Goal: Find specific page/section: Find specific page/section

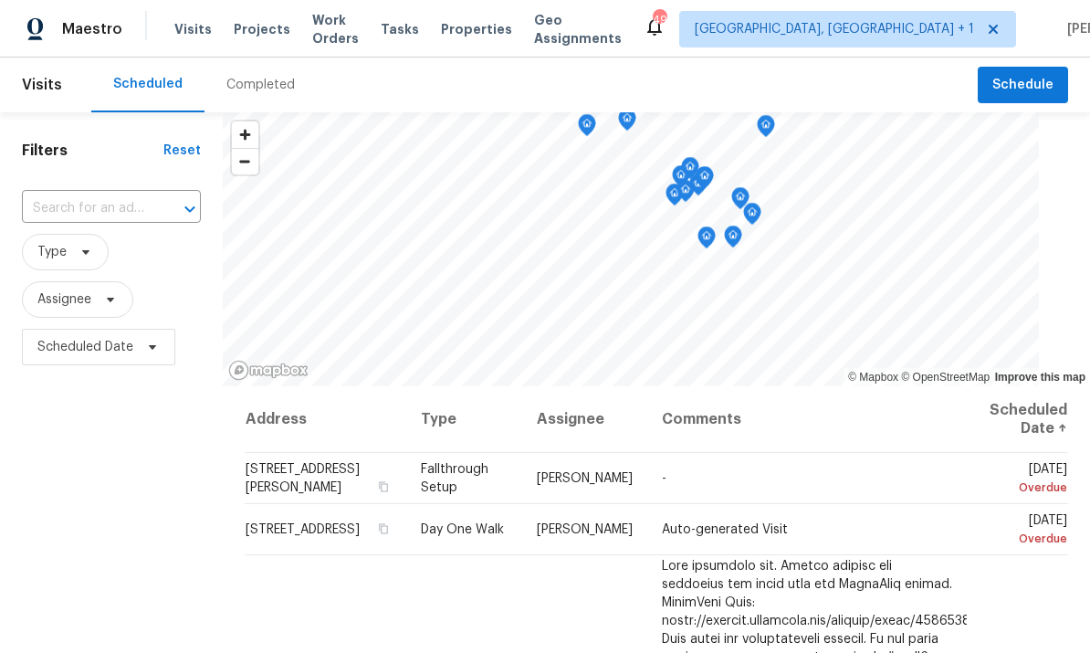
click at [102, 202] on input "text" at bounding box center [86, 208] width 128 height 28
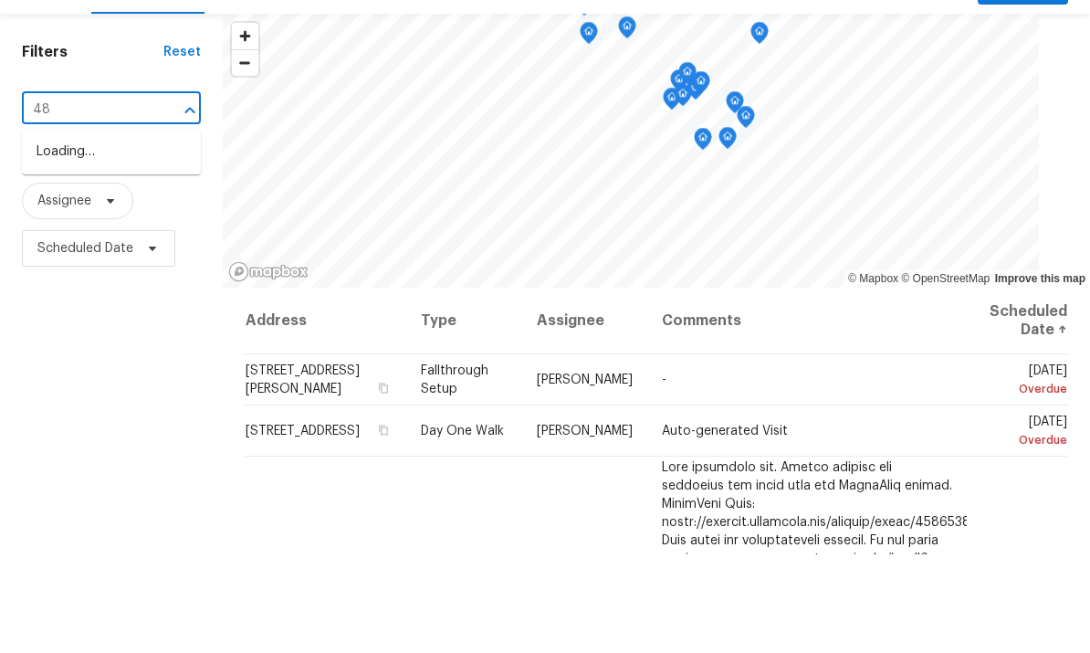
type input "4"
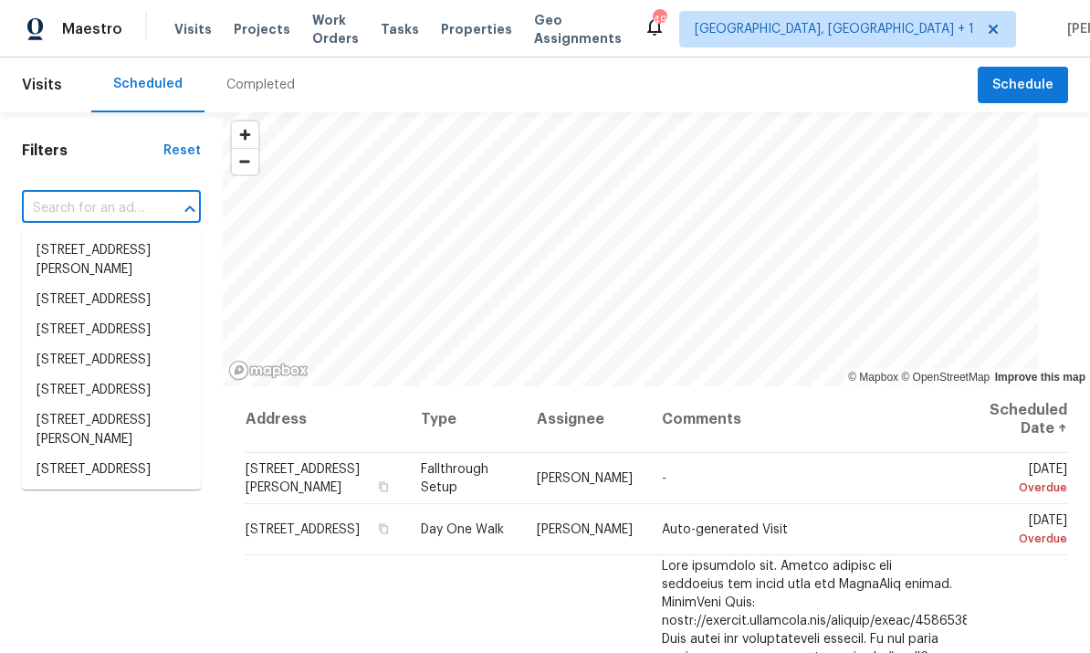
click at [268, 30] on span "Projects" at bounding box center [262, 29] width 57 height 18
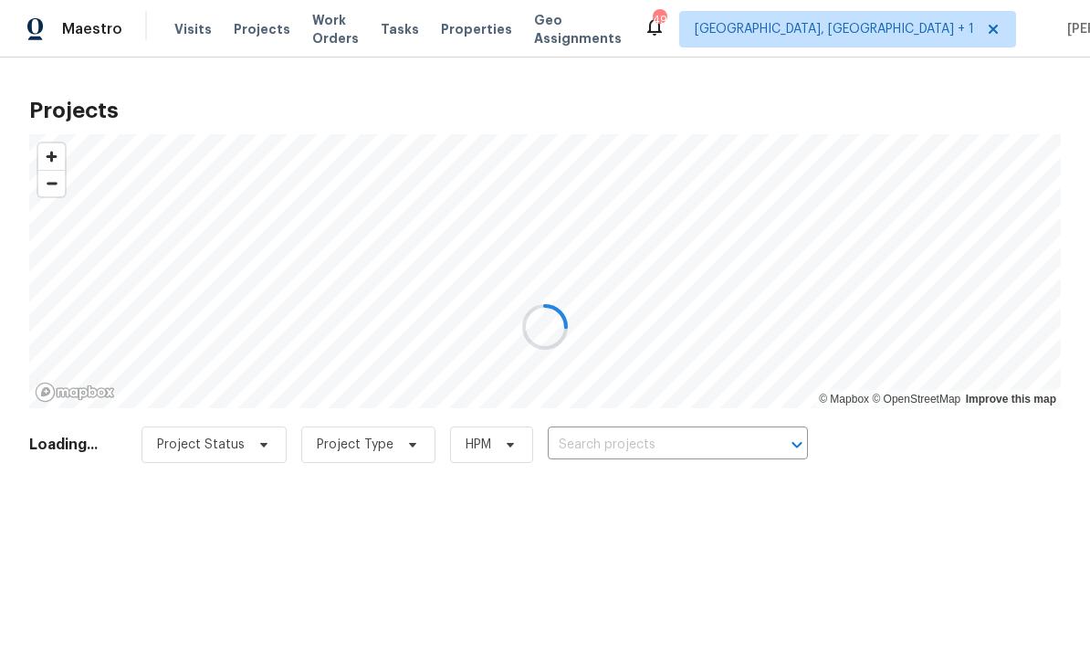
click at [623, 446] on div at bounding box center [545, 326] width 1090 height 653
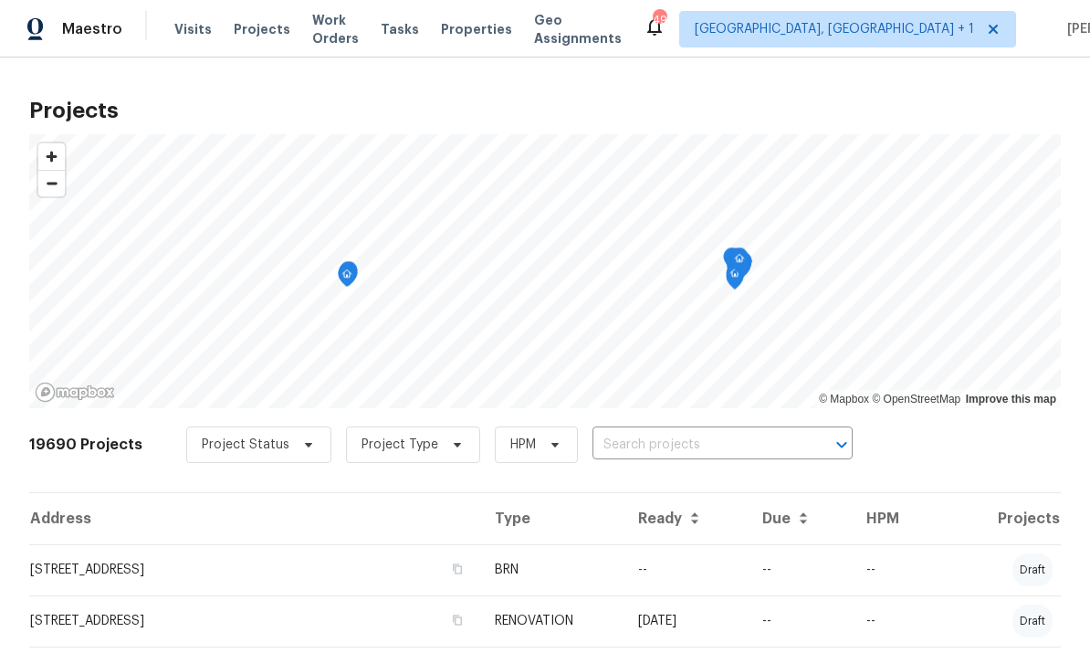
click at [629, 441] on input "text" at bounding box center [697, 445] width 209 height 28
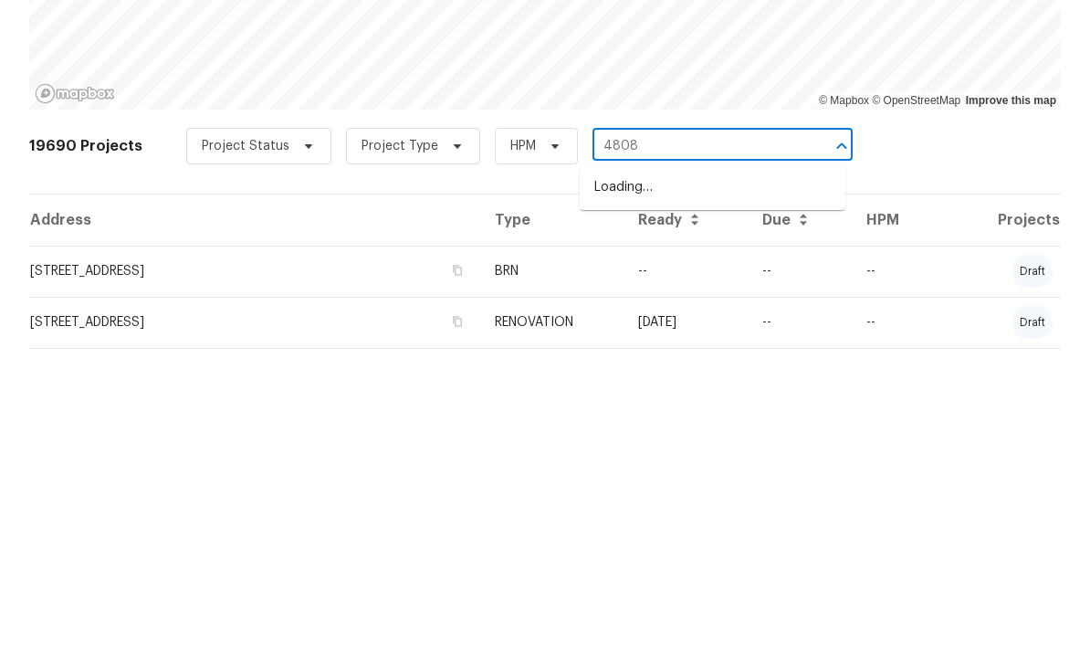
type input "4808"
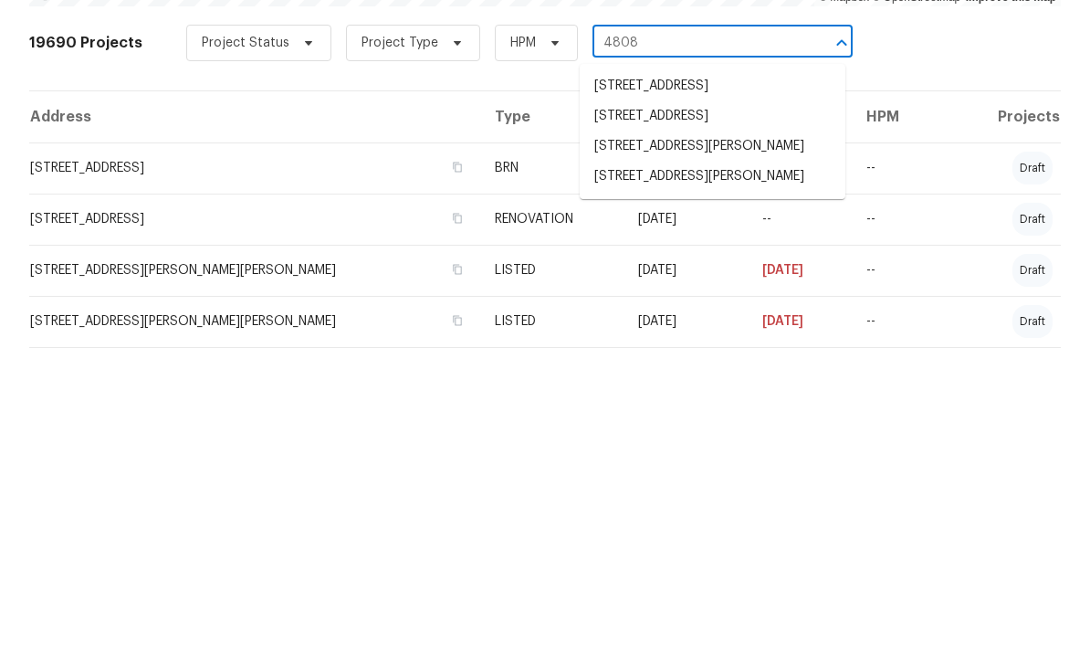
scroll to position [101, 0]
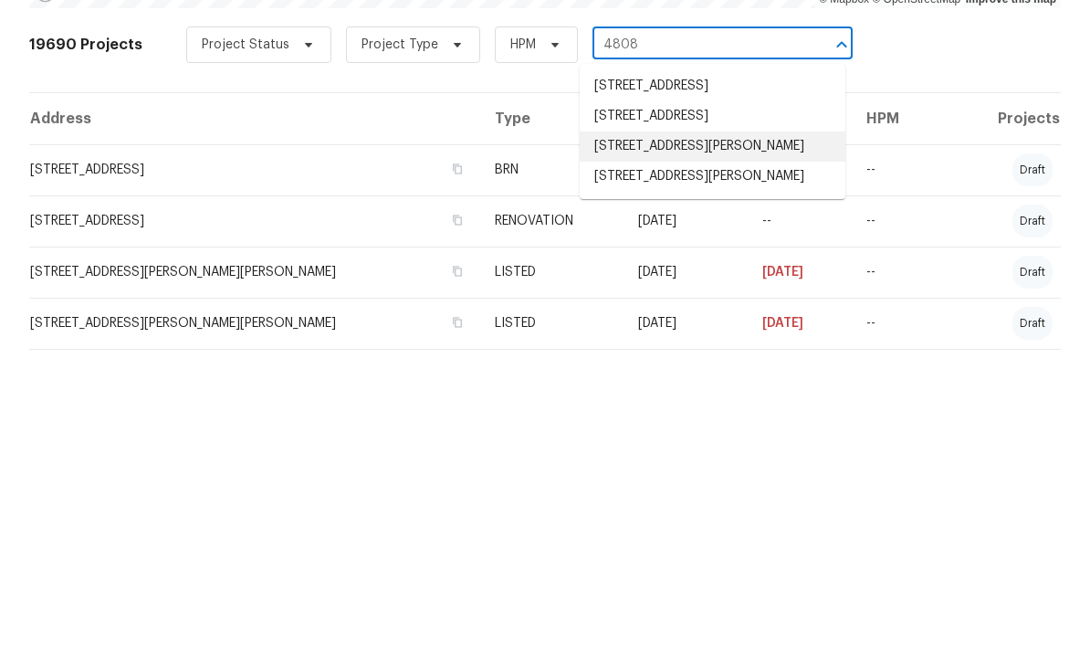
click at [768, 430] on li "[STREET_ADDRESS][PERSON_NAME]" at bounding box center [713, 445] width 266 height 30
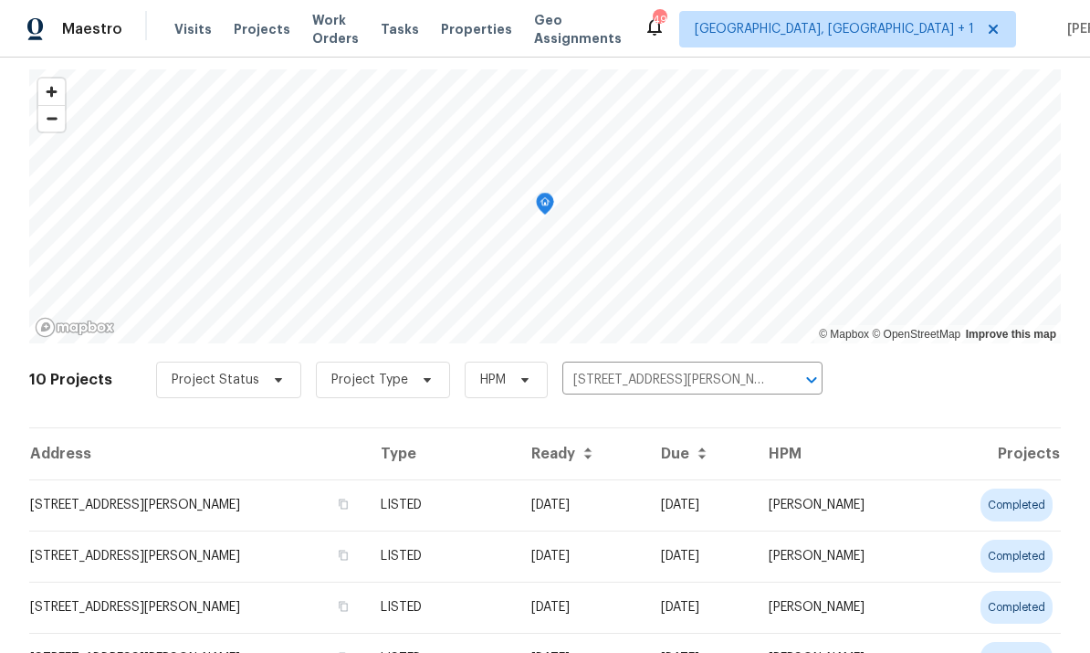
scroll to position [64, 0]
click at [201, 515] on td "[STREET_ADDRESS][PERSON_NAME]" at bounding box center [197, 505] width 337 height 51
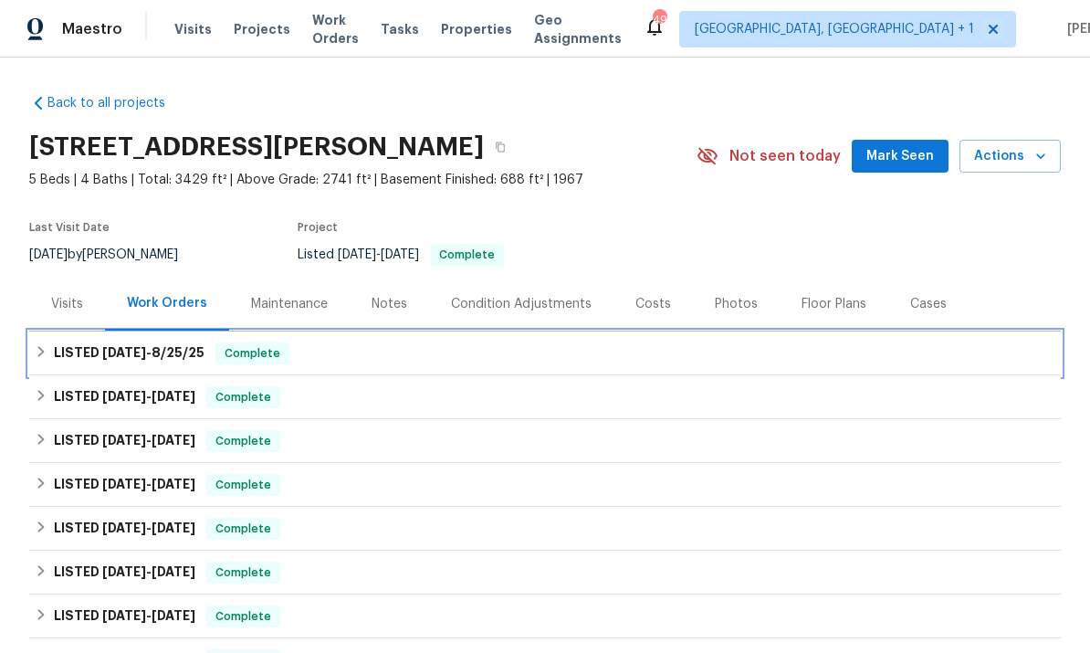
click at [196, 349] on span "8/25/25" at bounding box center [178, 352] width 53 height 13
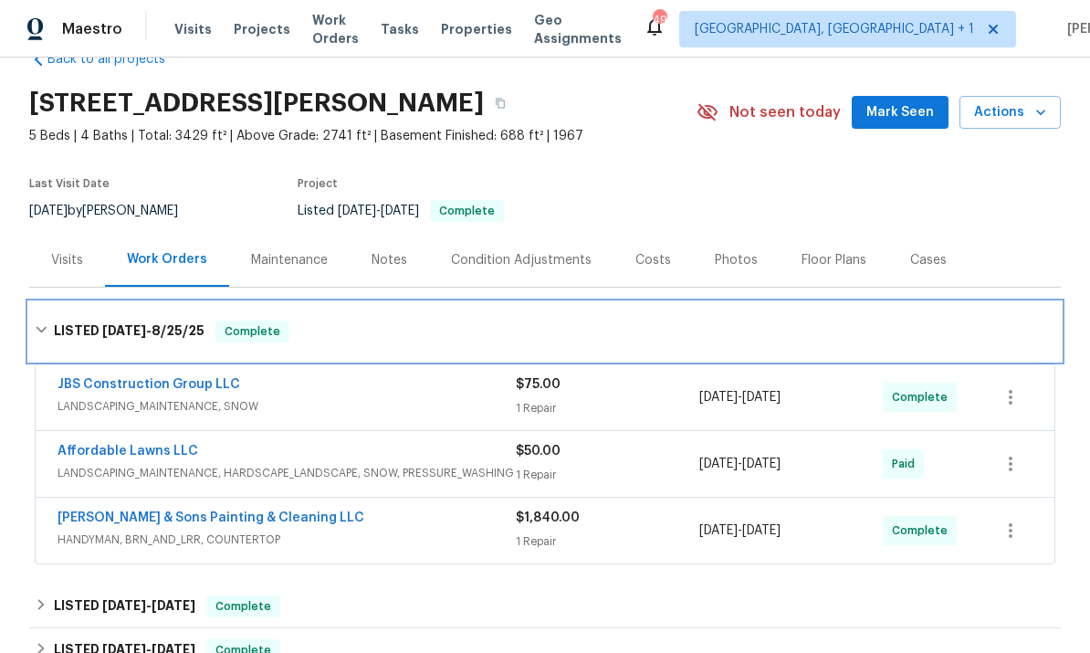
scroll to position [46, 0]
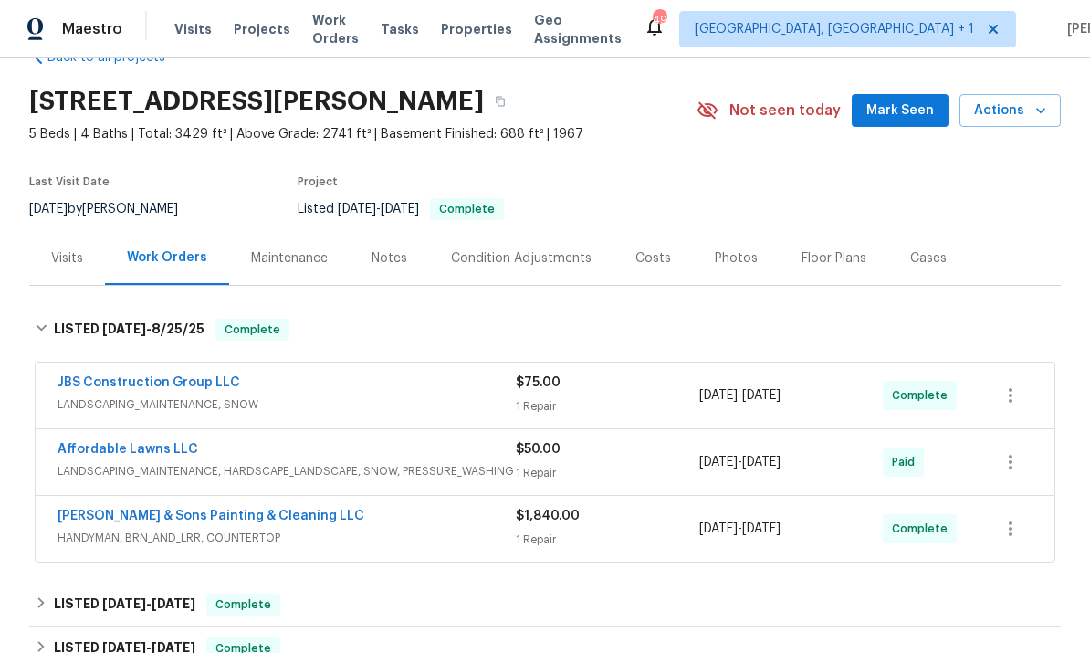
click at [269, 520] on link "[PERSON_NAME] & Sons Painting & Cleaning LLC" at bounding box center [211, 515] width 307 height 13
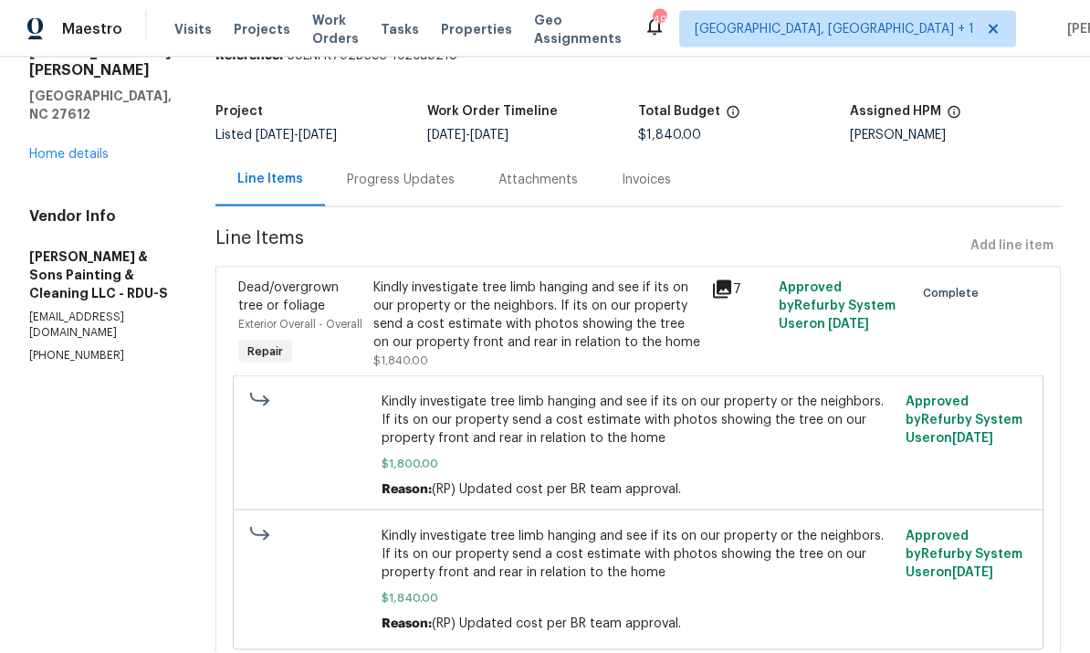
scroll to position [68, 0]
click at [412, 152] on div "Progress Updates" at bounding box center [401, 179] width 152 height 54
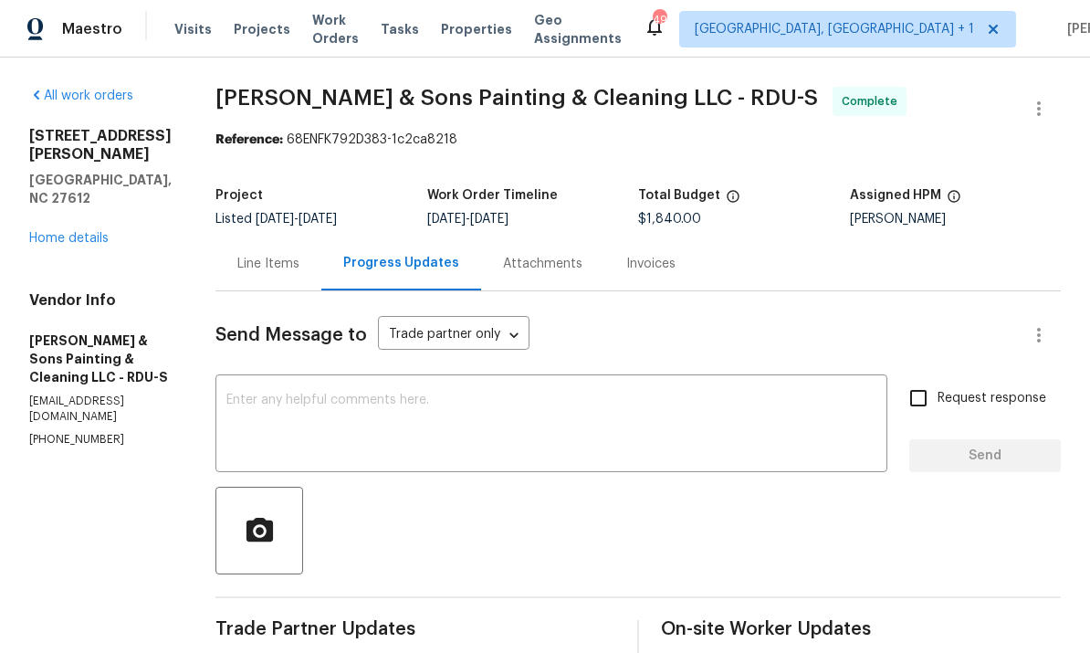
click at [72, 232] on link "Home details" at bounding box center [68, 238] width 79 height 13
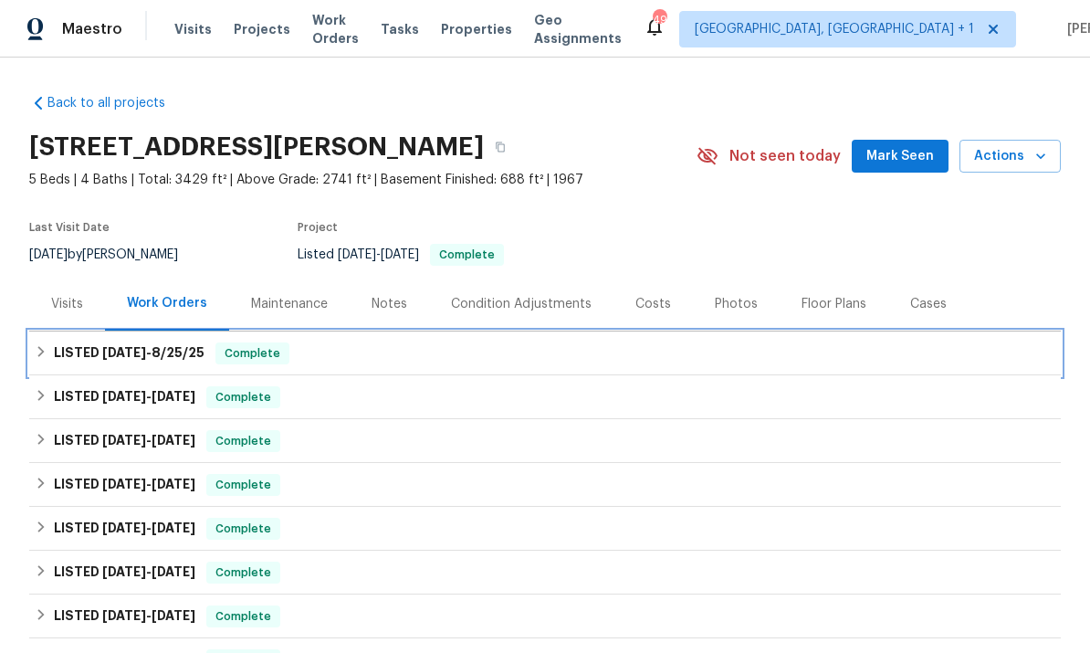
click at [132, 346] on span "[DATE]" at bounding box center [124, 352] width 44 height 13
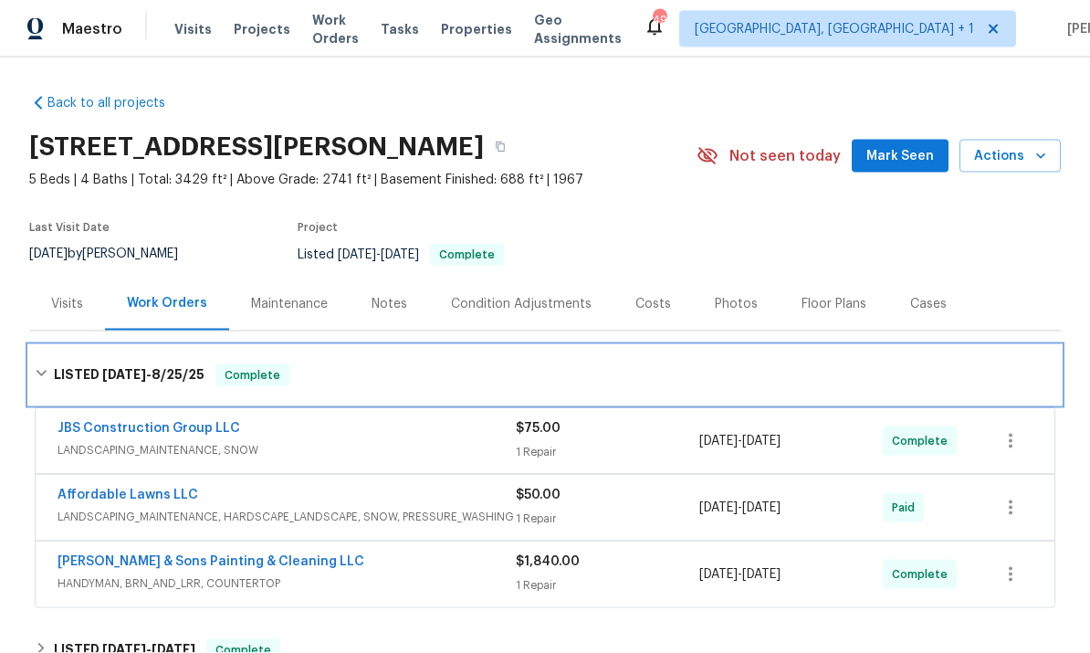
scroll to position [33, 0]
click at [41, 371] on icon at bounding box center [41, 374] width 11 height 6
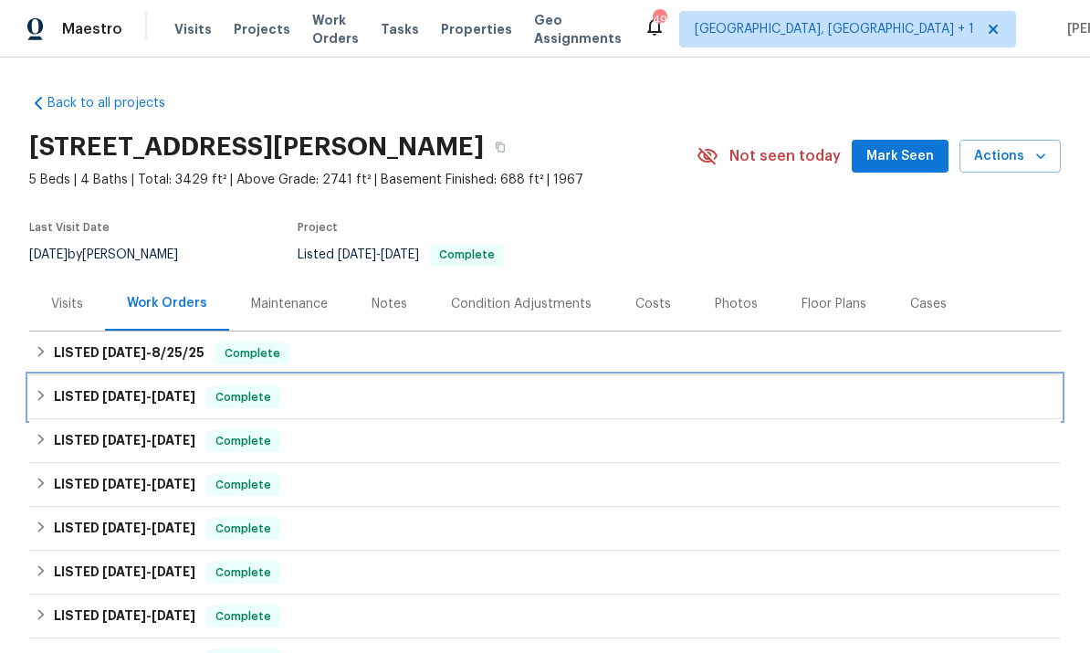
click at [183, 390] on span "[DATE]" at bounding box center [174, 396] width 44 height 13
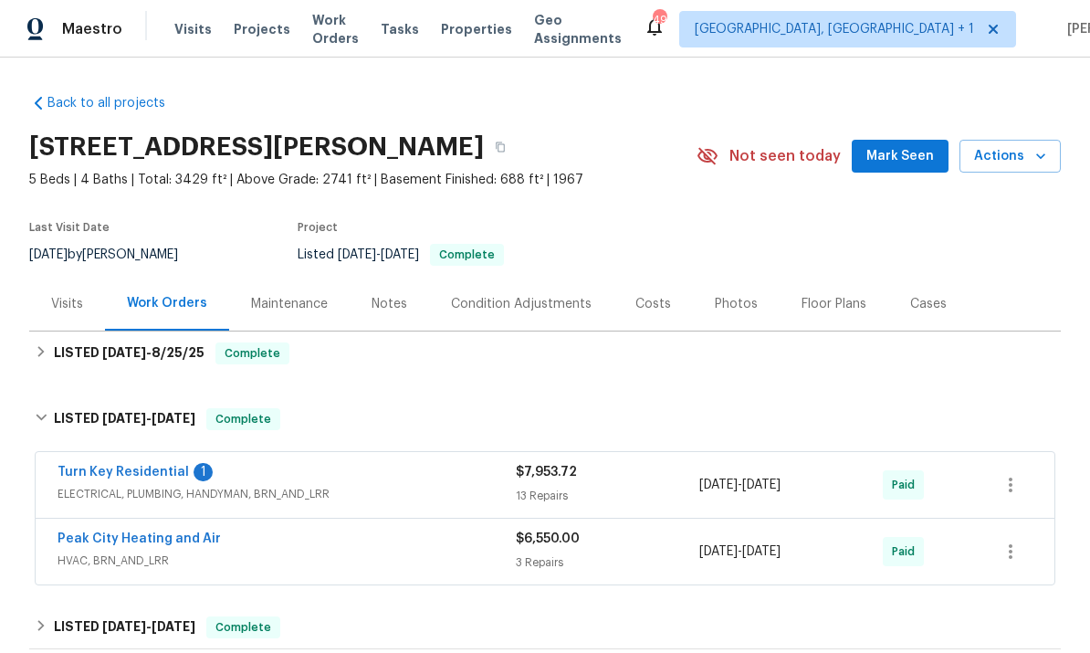
click at [160, 466] on link "Turn Key Residential" at bounding box center [123, 472] width 131 height 13
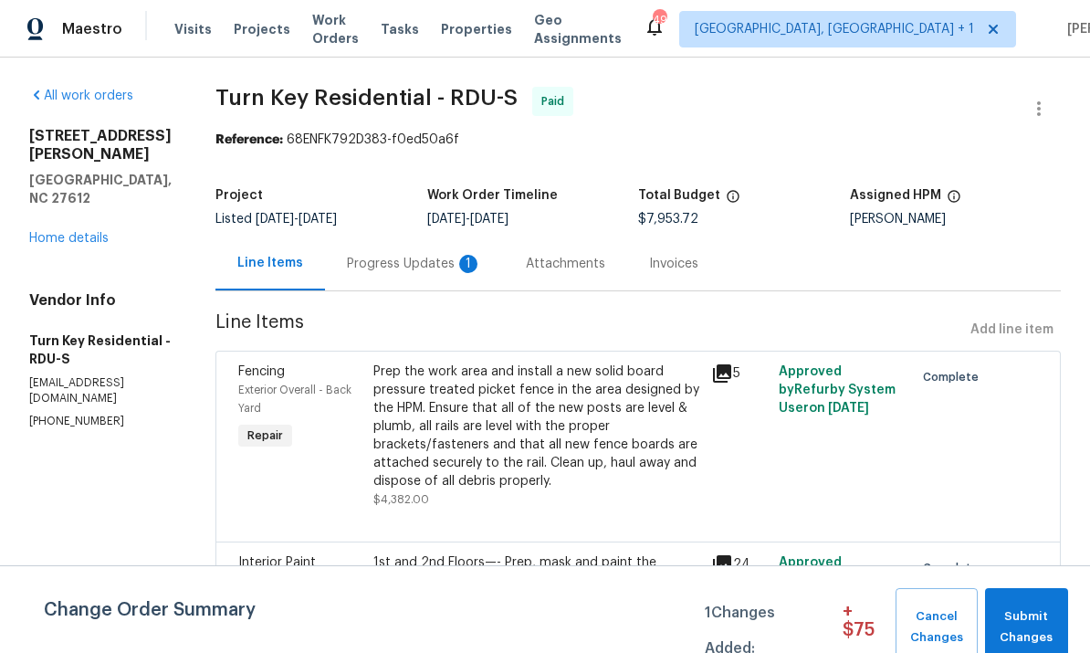
click at [93, 232] on link "Home details" at bounding box center [68, 238] width 79 height 13
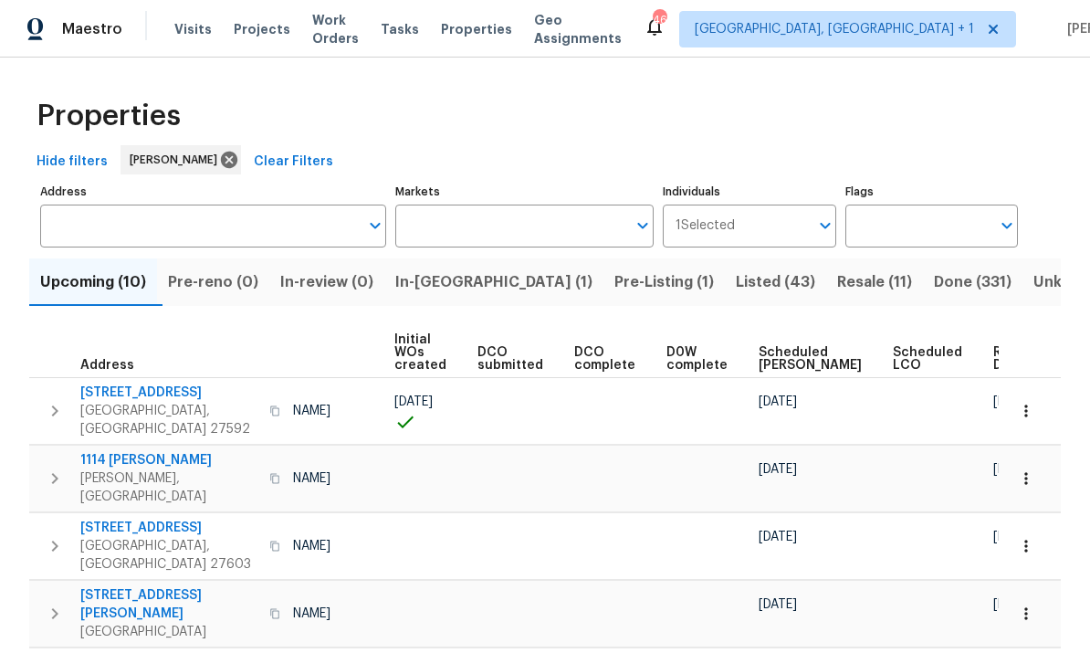
scroll to position [0, 131]
click at [994, 365] on span "Ready Date" at bounding box center [1014, 359] width 40 height 26
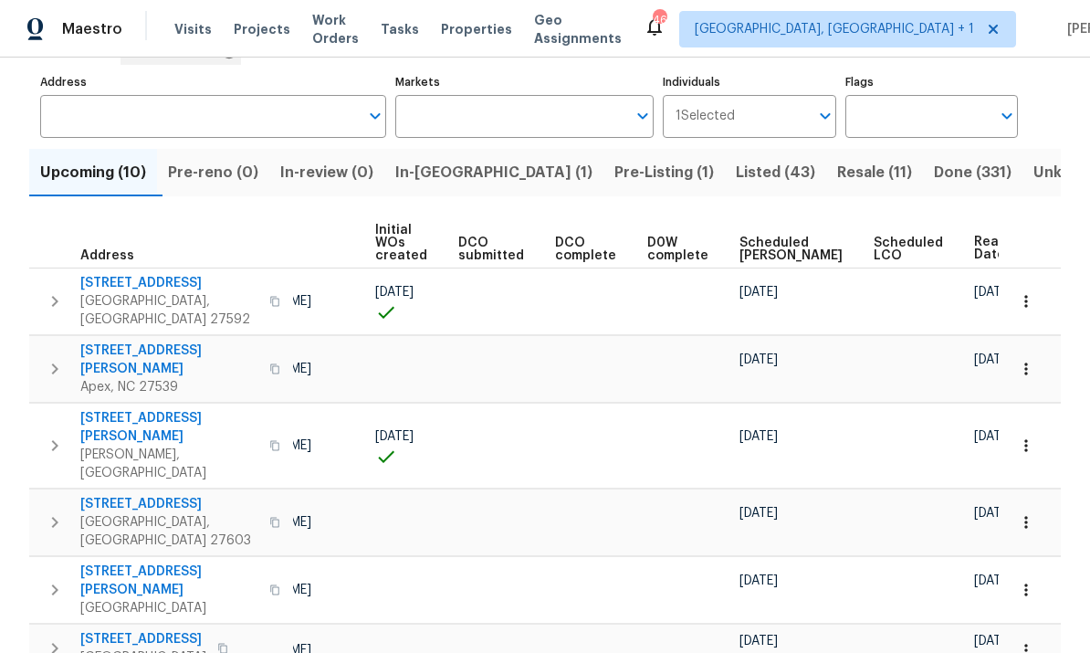
scroll to position [89, 0]
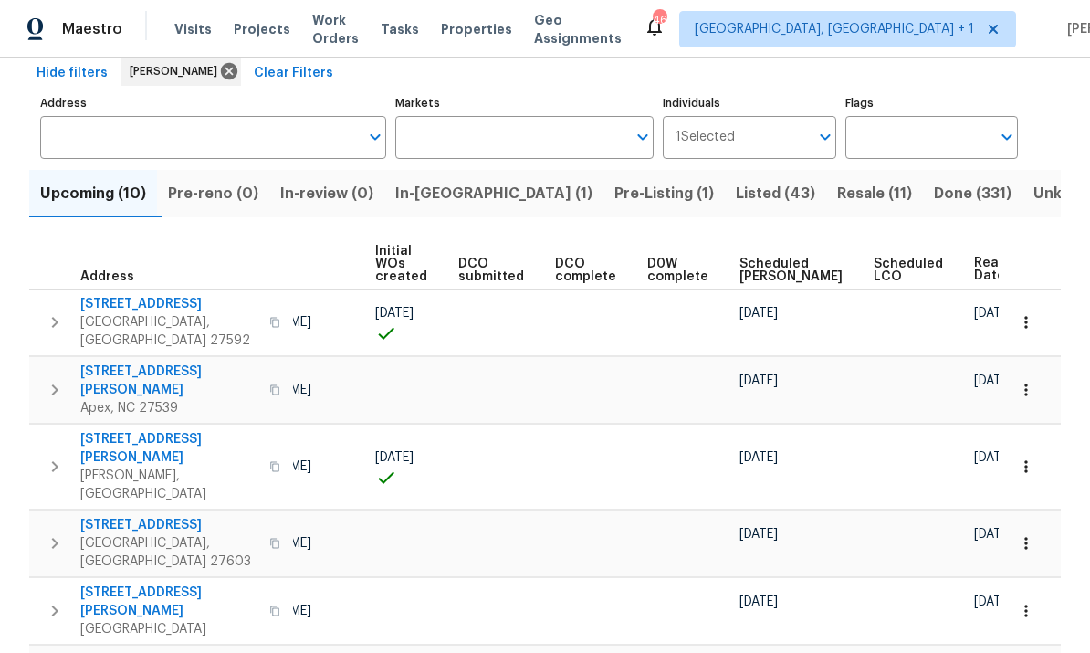
click at [1060, 379] on td at bounding box center [1030, 389] width 62 height 67
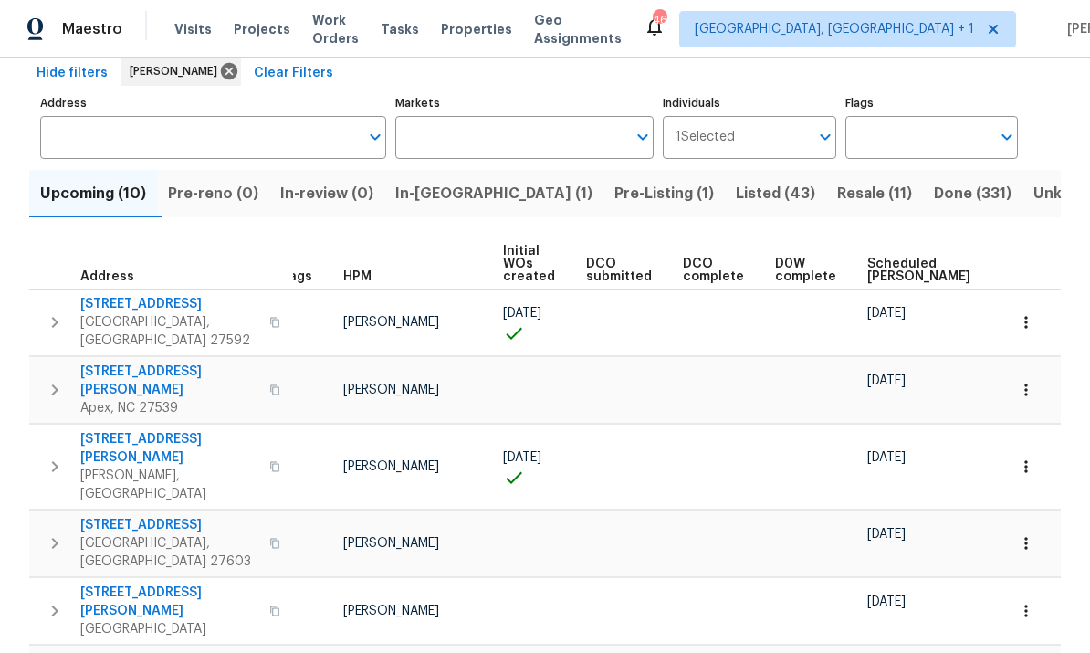
scroll to position [0, 19]
